Goal: Information Seeking & Learning: Learn about a topic

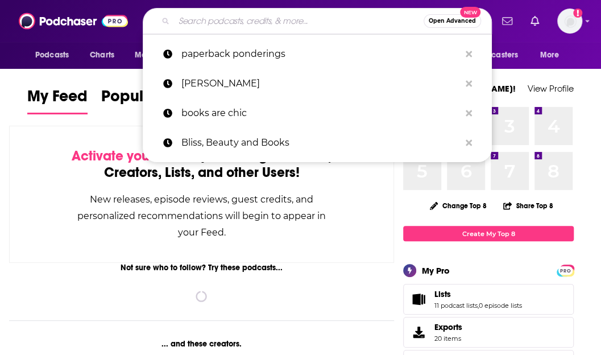
click at [211, 23] on input "Search podcasts, credits, & more..." at bounding box center [298, 21] width 249 height 18
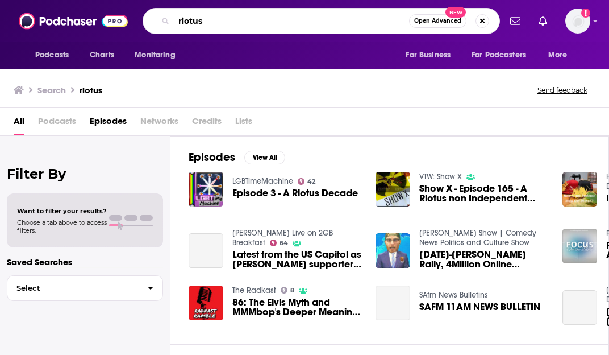
click at [191, 22] on input "riotus" at bounding box center [291, 21] width 235 height 18
click at [194, 23] on input "riotus" at bounding box center [291, 21] width 235 height 18
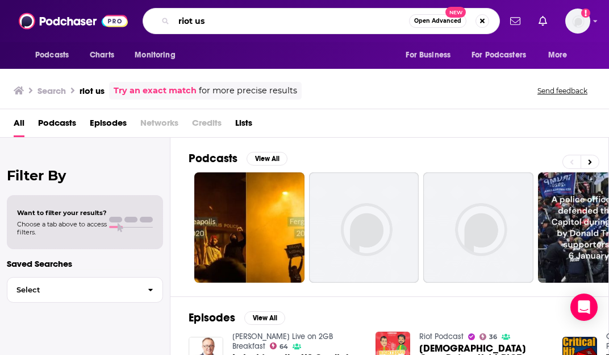
drag, startPoint x: 208, startPoint y: 22, endPoint x: 163, endPoint y: 23, distance: 45.5
click at [163, 23] on div "riot us Open Advanced New" at bounding box center [321, 21] width 357 height 26
type input "geek girl riot"
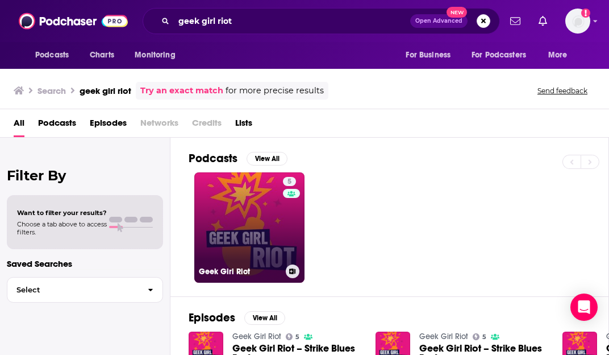
click at [232, 202] on link "5 Geek Girl Riot" at bounding box center [249, 227] width 110 height 110
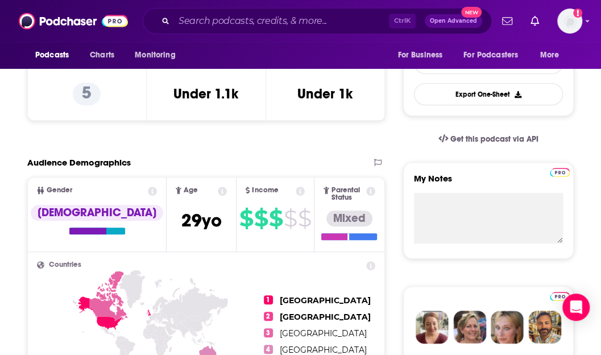
scroll to position [565, 0]
